Goal: Register for event/course

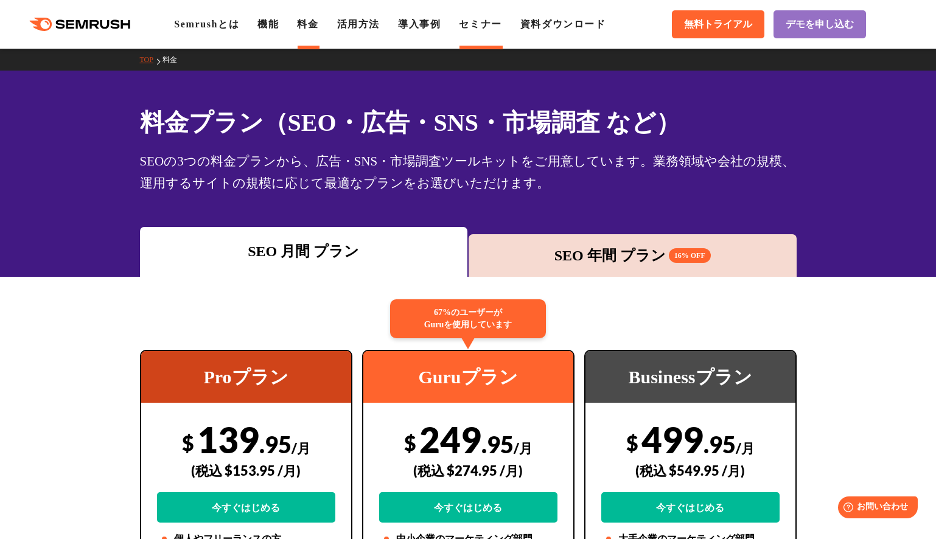
click at [480, 19] on link "セミナー" at bounding box center [480, 24] width 43 height 10
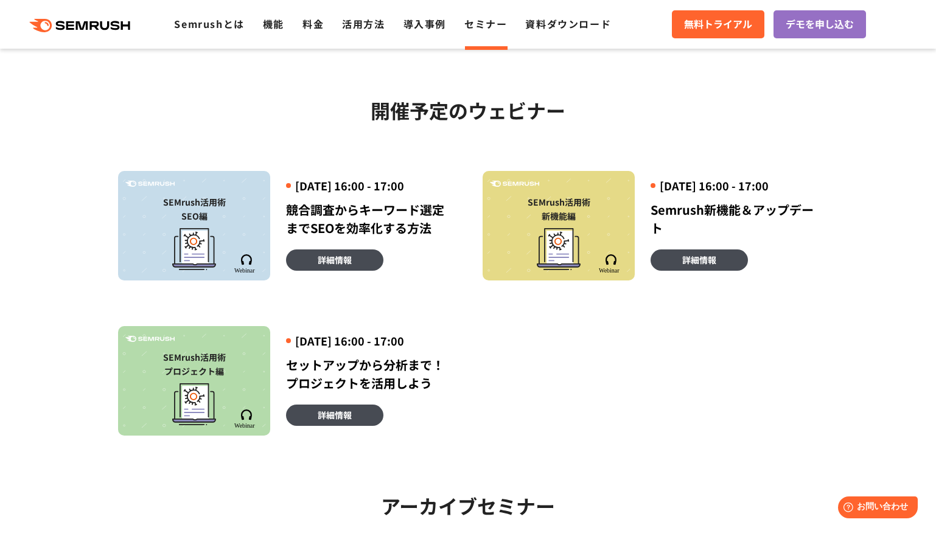
click at [575, 240] on icon at bounding box center [559, 249] width 44 height 42
click at [701, 267] on span "詳細情報" at bounding box center [699, 259] width 34 height 13
